Goal: Task Accomplishment & Management: Manage account settings

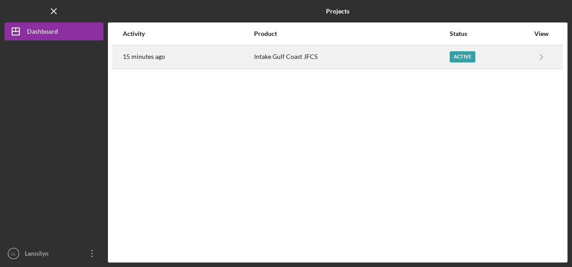
click at [205, 55] on div "15 minutes ago" at bounding box center [188, 57] width 130 height 22
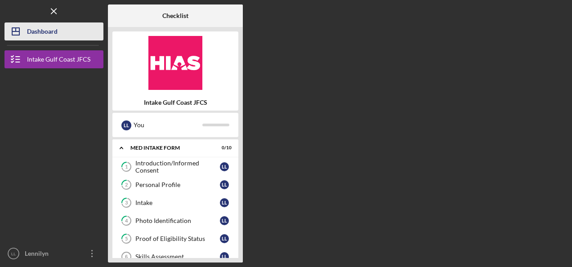
click at [46, 31] on div "Dashboard" at bounding box center [42, 32] width 31 height 20
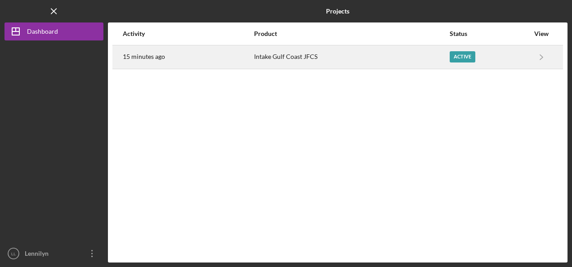
click at [386, 59] on div "Intake Gulf Coast JFCS" at bounding box center [351, 57] width 195 height 22
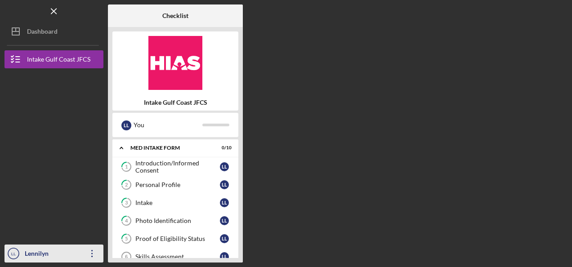
click at [93, 257] on icon "Icon/Overflow" at bounding box center [92, 253] width 22 height 22
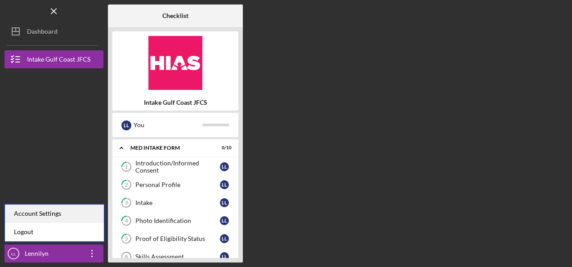
click at [62, 209] on div "Account Settings" at bounding box center [54, 213] width 99 height 18
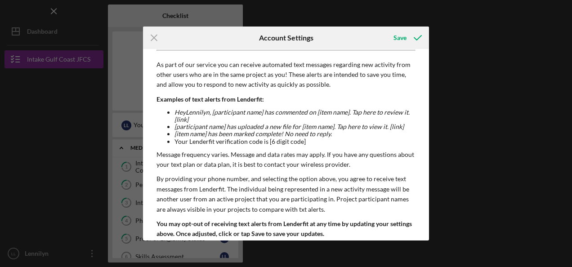
scroll to position [132, 0]
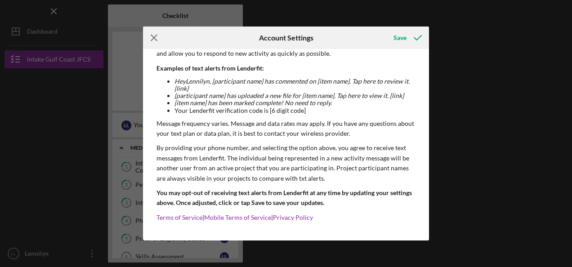
click at [154, 39] on line at bounding box center [154, 38] width 6 height 6
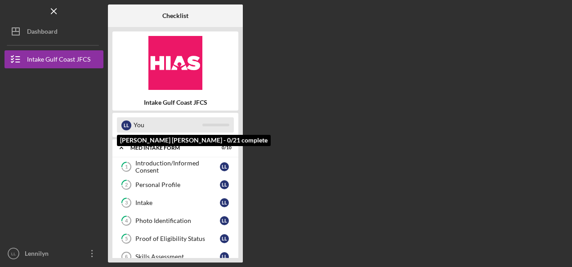
click at [172, 127] on div "You" at bounding box center [167, 124] width 69 height 15
click at [172, 125] on div "You" at bounding box center [167, 124] width 69 height 15
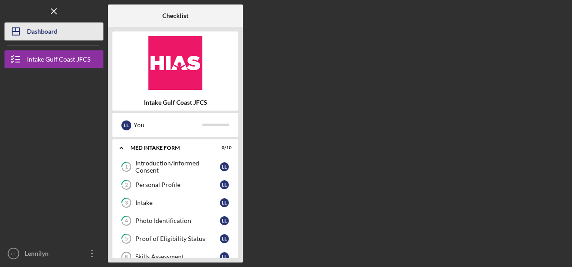
click at [65, 30] on button "Icon/Dashboard Dashboard" at bounding box center [53, 31] width 99 height 18
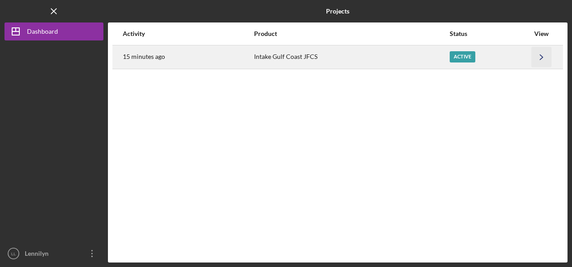
click at [543, 52] on icon "Icon/Navigate" at bounding box center [541, 57] width 20 height 20
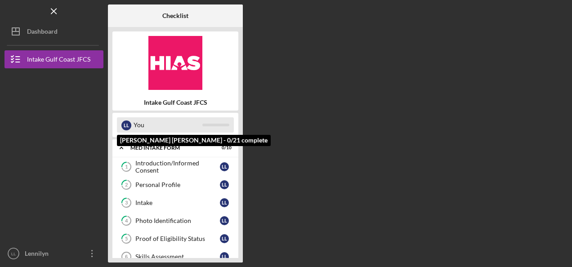
click at [175, 119] on div "You" at bounding box center [167, 124] width 69 height 15
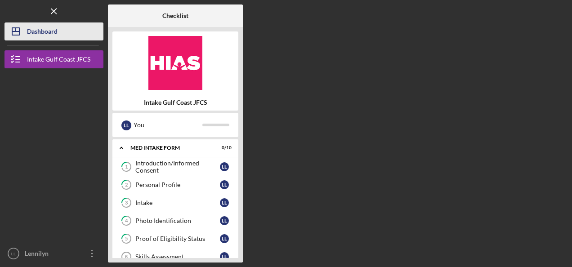
click at [35, 32] on div "Dashboard" at bounding box center [42, 32] width 31 height 20
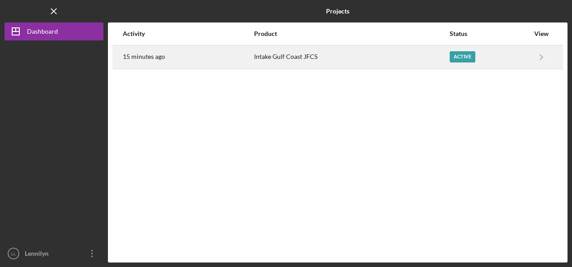
click at [281, 55] on div "Intake Gulf Coast JFCS" at bounding box center [351, 57] width 195 height 22
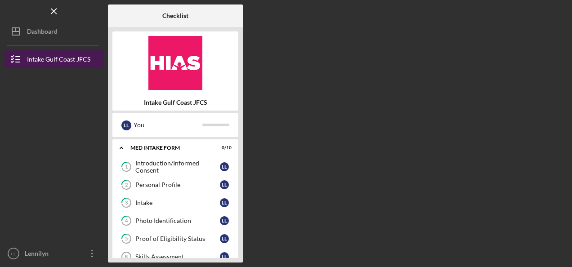
click at [21, 54] on icon "button" at bounding box center [15, 59] width 22 height 22
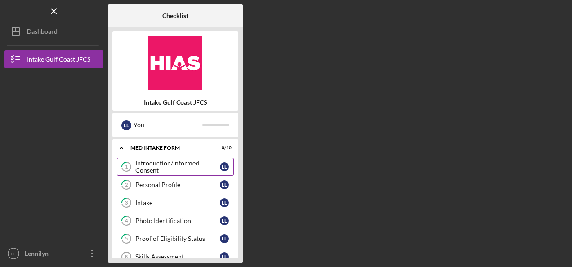
click at [181, 166] on div "Introduction/Informed Consent" at bounding box center [177, 167] width 84 height 14
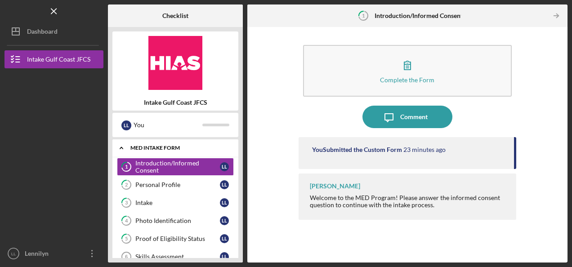
scroll to position [45, 0]
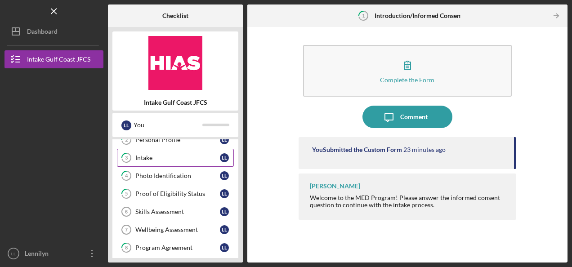
click at [148, 157] on div "Intake" at bounding box center [177, 157] width 84 height 7
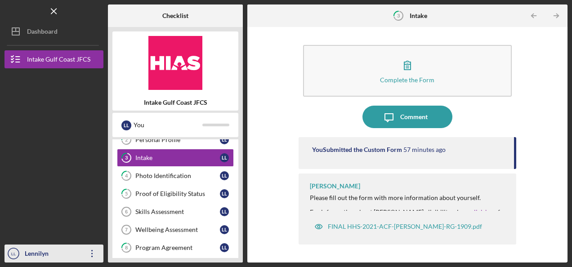
click at [95, 253] on icon "Icon/Overflow" at bounding box center [92, 253] width 22 height 22
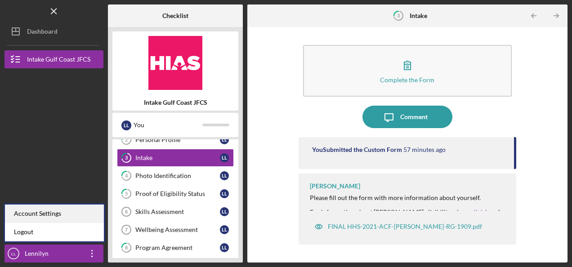
click at [49, 211] on div "Account Settings" at bounding box center [54, 213] width 99 height 18
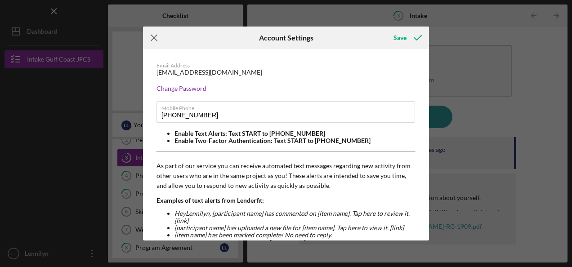
click at [148, 34] on icon "Icon/Menu Close" at bounding box center [154, 38] width 22 height 22
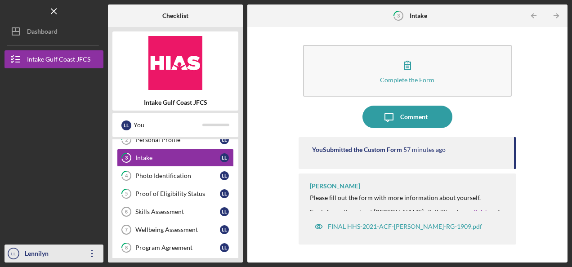
click at [94, 253] on icon "Icon/Overflow" at bounding box center [92, 253] width 22 height 22
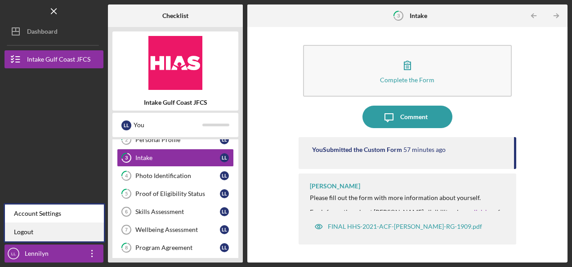
click at [62, 235] on link "Logout" at bounding box center [54, 232] width 99 height 18
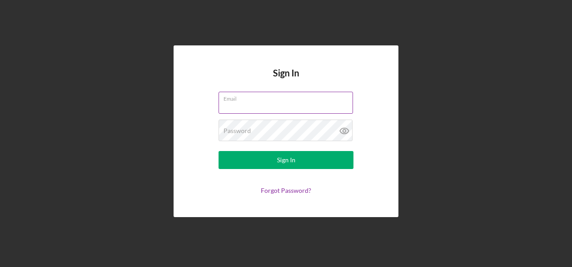
click at [254, 108] on input "Email" at bounding box center [285, 103] width 134 height 22
type input "[PERSON_NAME][EMAIL_ADDRESS][PERSON_NAME][DOMAIN_NAME]"
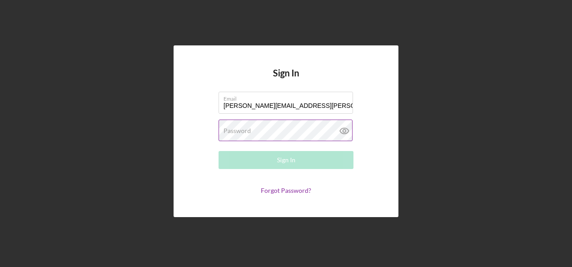
click at [241, 130] on label "Password" at bounding box center [236, 130] width 27 height 7
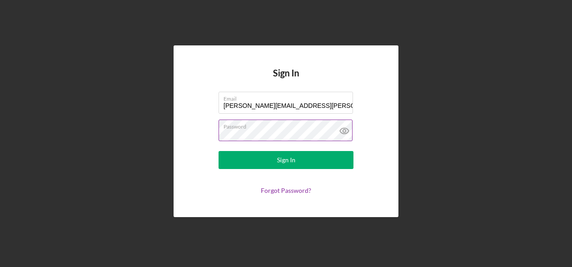
click at [218, 151] on button "Sign In" at bounding box center [285, 160] width 135 height 18
